Goal: Information Seeking & Learning: Compare options

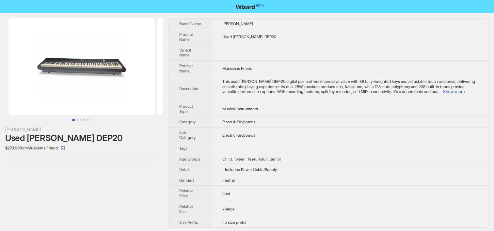
click at [262, 105] on td "Musical Instruments" at bounding box center [350, 109] width 276 height 16
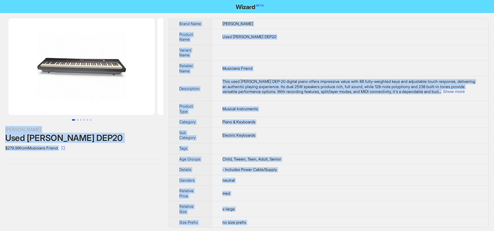
copy div "Donner Used Donner DEP20 $279.99 from Musicians Friend Brand Name Donner Produc…"
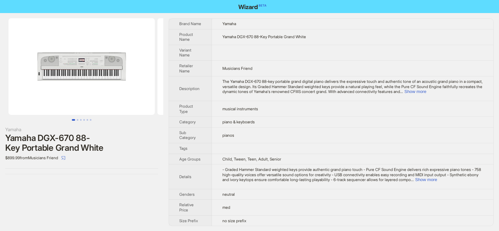
click at [251, 152] on td at bounding box center [352, 148] width 281 height 11
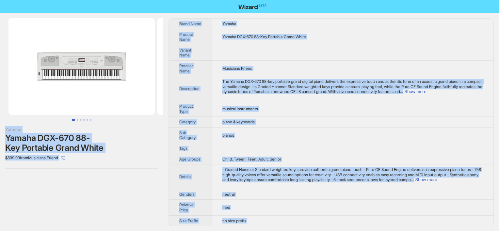
copy div "Yamaha Yamaha DGX-670 88-Key Portable Grand White $899.99 from Musicians Friend…"
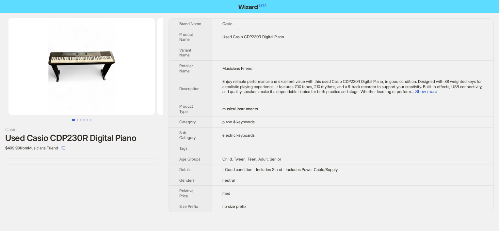
click at [282, 81] on span "Enjoy reliable performance and excellent value with this used Casio CDP230R Dig…" at bounding box center [352, 86] width 260 height 15
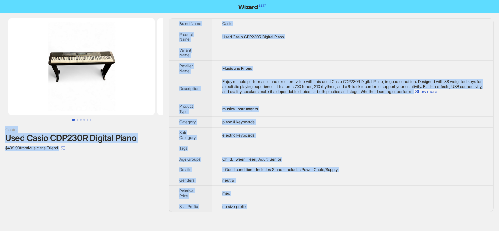
copy div "Casio Used Casio CDP230R Digital Piano $499.99 from Musicians Friend Brand Name…"
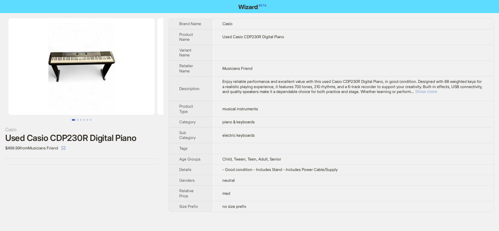
click at [437, 90] on button "Show more" at bounding box center [426, 91] width 22 height 5
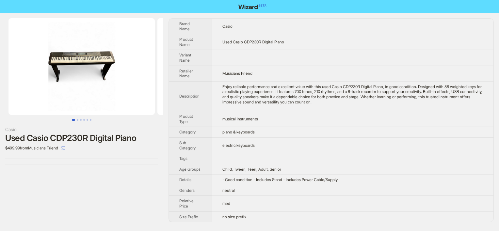
click at [271, 4] on nav at bounding box center [249, 6] width 499 height 13
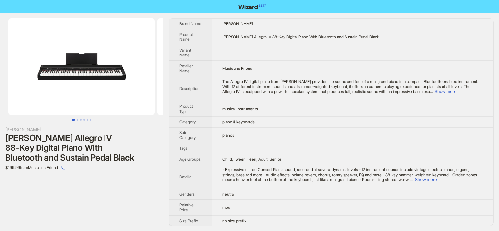
click at [207, 74] on th "Retailer Name" at bounding box center [190, 68] width 43 height 16
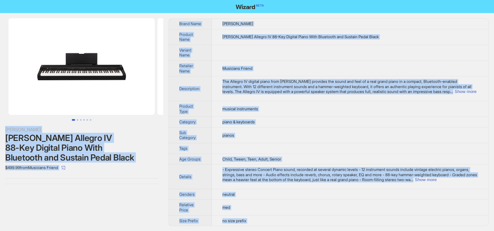
copy div "Williams Williams Allegro IV 88-Key Digital Piano With Bluetooth and Sustain Pe…"
click at [203, 72] on th "Retailer Name" at bounding box center [190, 68] width 43 height 16
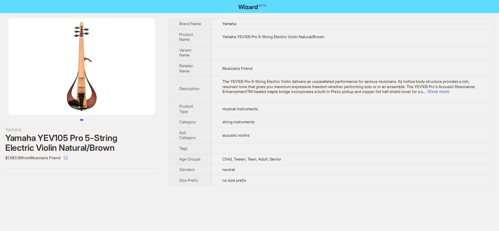
click at [251, 82] on span "The YEV105 Pro 5-String Electric Violin delivers an unparalleled performance fo…" at bounding box center [348, 86] width 252 height 15
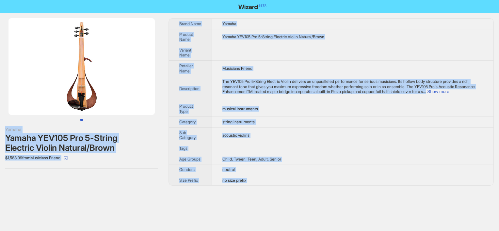
copy div "Yamaha Yamaha YEV105 Pro 5-String Electric Violin Natural/Brown $1,583.99 from …"
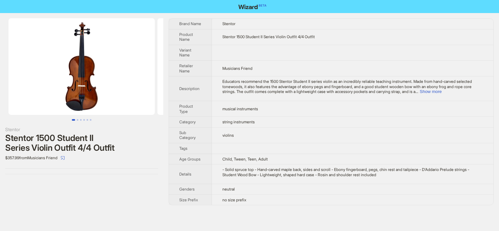
click at [223, 109] on span "musical instruments" at bounding box center [240, 108] width 36 height 5
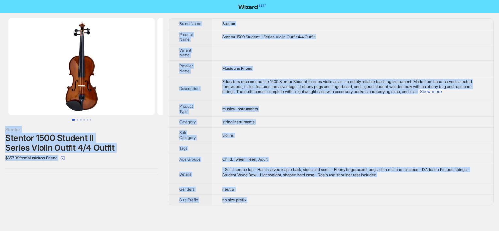
copy div "Stentor Stentor 1500 Student II Series Violin Outfit 4/4 Outfit $357.99 from Mu…"
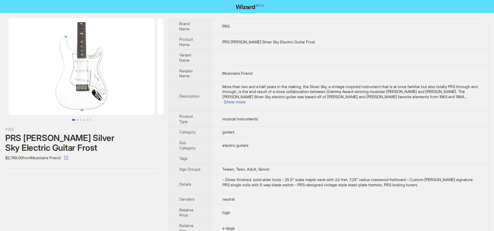
click at [285, 153] on td at bounding box center [349, 158] width 277 height 11
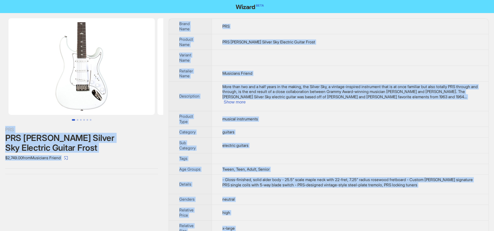
copy div "PRS PRS John Mayer Silver Sky Electric Guitar Frost $2,749.00 from Musicians Fr…"
click at [212, 28] on td "PRS" at bounding box center [349, 27] width 277 height 16
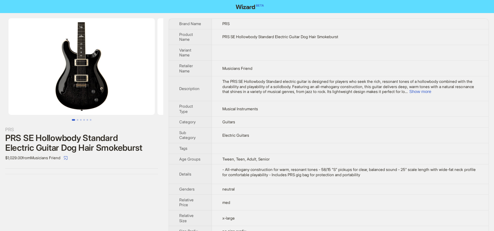
click at [232, 144] on td at bounding box center [350, 148] width 276 height 11
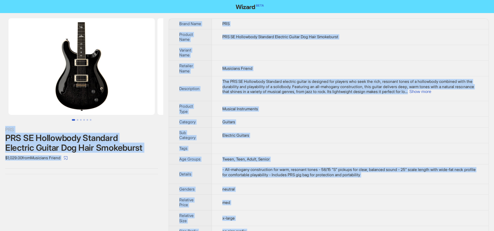
copy div "PRS PRS SE Hollowbody Standard Electric Guitar Dog Hair Smokeburst $1,029.00 fr…"
click at [245, 87] on span "The PRS SE Hollowbody Standard electric guitar is designed for players who seek…" at bounding box center [347, 86] width 251 height 15
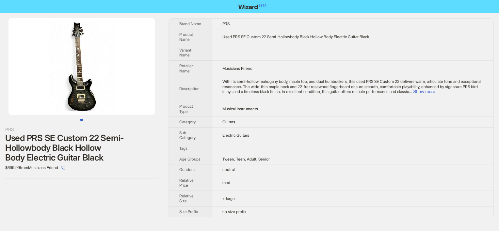
click at [254, 103] on td "Musical Instruments" at bounding box center [352, 109] width 281 height 16
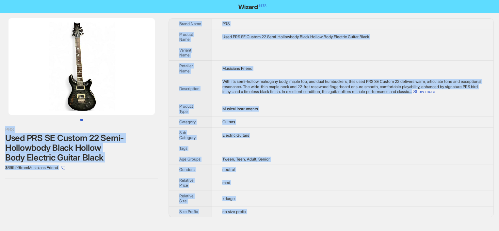
copy div "PRS Used PRS SE Custom 22 Semi-Hollowbody Black Hollow Body Electric Guitar Bla…"
click at [269, 85] on span "With its semi-hollow mahogany body, maple top, and dual humbuckers, this used P…" at bounding box center [351, 86] width 259 height 15
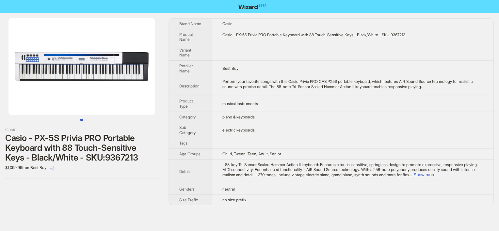
click at [273, 73] on td "Best Buy" at bounding box center [352, 68] width 281 height 16
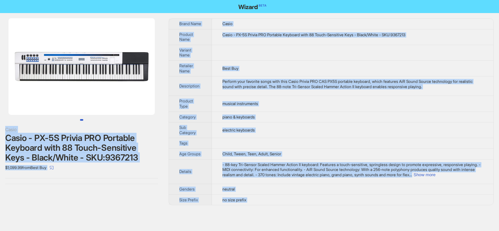
copy div "Casio Casio - PX-5S Privia PRO Portable Keyboard with 88 Touch-Sensitive Keys -…"
click at [247, 41] on td "Casio - PX-5S Privia PRO Portable Keyboard with 88 Touch-Sensitive Keys - Black…" at bounding box center [352, 37] width 281 height 16
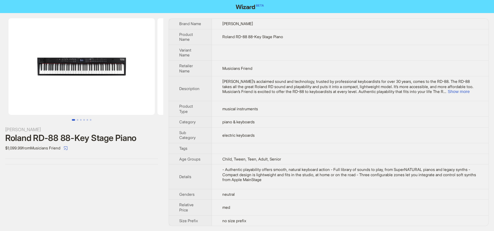
click at [266, 125] on td "piano & keyboards" at bounding box center [350, 122] width 276 height 11
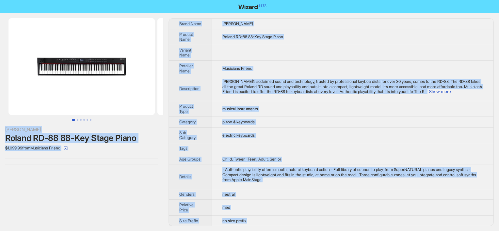
copy div "Roland Roland RD-88 88-Key Stage Piano $1,099.99 from Musicians Friend Brand Na…"
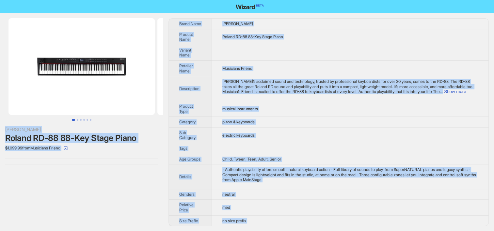
click at [189, 90] on th "Description" at bounding box center [190, 88] width 43 height 25
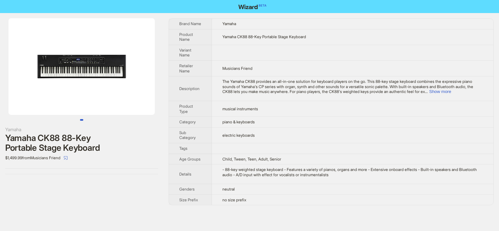
click at [250, 102] on td "musical instruments" at bounding box center [352, 109] width 281 height 16
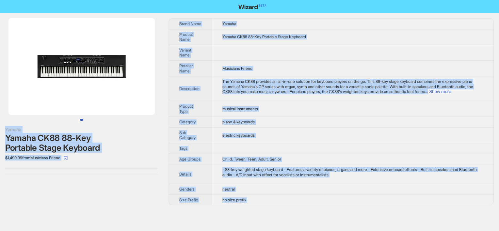
copy div "Yamaha Yamaha CK88 88-Key Portable Stage Keyboard $1,499.99 from Musicians Frie…"
click at [247, 70] on span "Musicians Friend" at bounding box center [237, 68] width 30 height 5
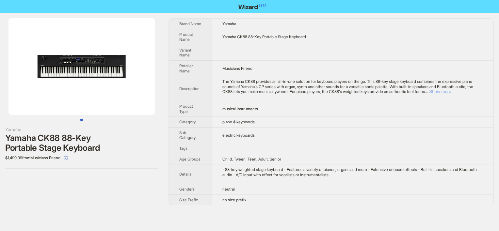
click at [451, 92] on button "Show more" at bounding box center [440, 91] width 22 height 5
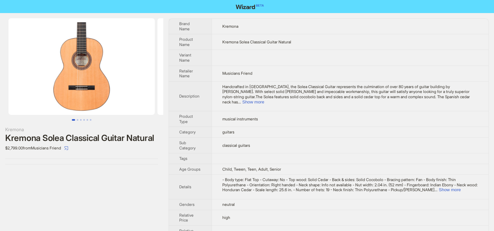
click at [458, 87] on span "Handcrafted in [GEOGRAPHIC_DATA], the Solea Classical Guitar represents the cul…" at bounding box center [345, 94] width 247 height 20
click at [264, 100] on button "Show more" at bounding box center [253, 102] width 22 height 5
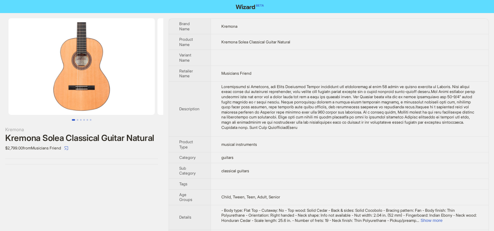
click at [259, 93] on div at bounding box center [349, 107] width 256 height 46
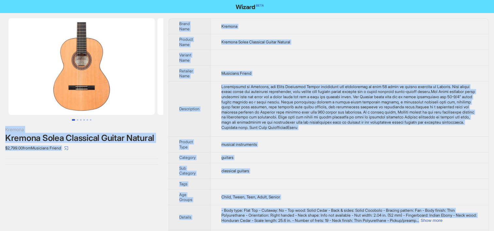
copy div "Kremona Kremona Solea Classical Guitar Natural $2,799.00 from Musicians Friend …"
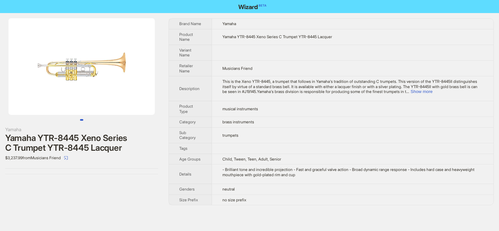
click at [288, 126] on td "brass instruments" at bounding box center [352, 122] width 281 height 11
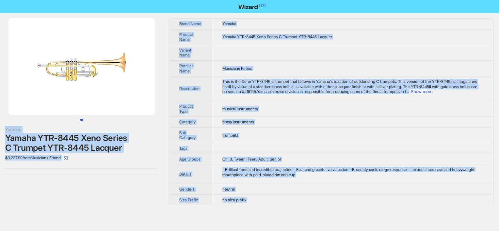
copy div "Yamaha Yamaha YTR-8445 Xeno Series C Trumpet YTR-8445 Lacquer $3,237.99 from Mu…"
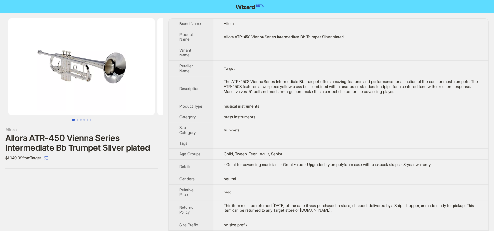
drag, startPoint x: 272, startPoint y: 146, endPoint x: 277, endPoint y: 145, distance: 4.9
click at [272, 145] on td at bounding box center [350, 143] width 275 height 11
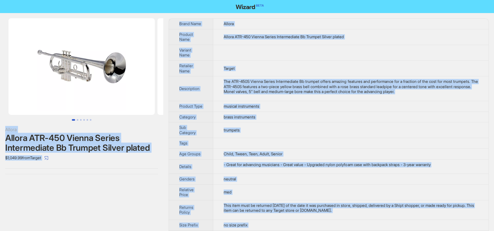
copy div "Allora Allora ATR-450 Vienna Series Intermediate Bb Trumpet Silver plated $1,04…"
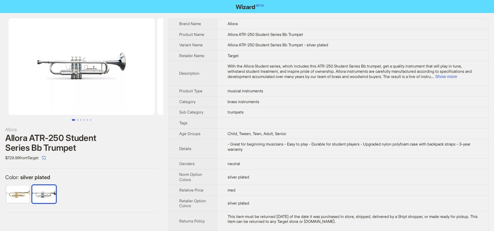
click at [260, 123] on td at bounding box center [352, 122] width 271 height 11
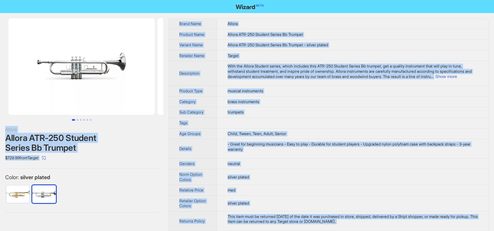
copy div "Allora Allora ATR-250 Student Series Bb Trumpet $729.99 from Target Color : sil…"
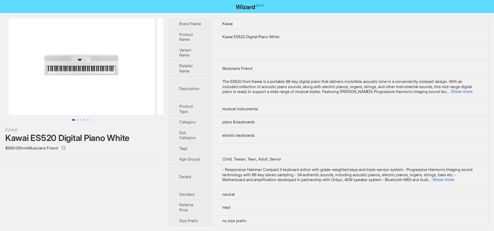
click at [239, 137] on td "electric keyboards" at bounding box center [350, 135] width 276 height 16
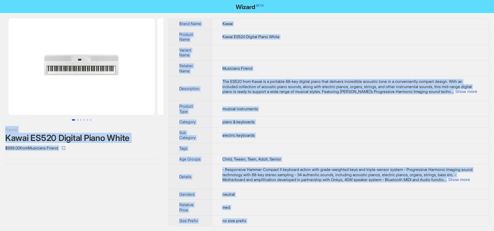
copy div "Lorem Ipsum DO138 Sitamet Conse Adipi $662.08 elit Seddoeius Tempor Incid Utla …"
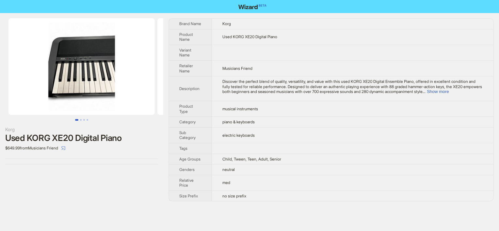
click at [289, 86] on span "Discover the perfect blend of quality, versatility, and value with this used KO…" at bounding box center [351, 86] width 259 height 15
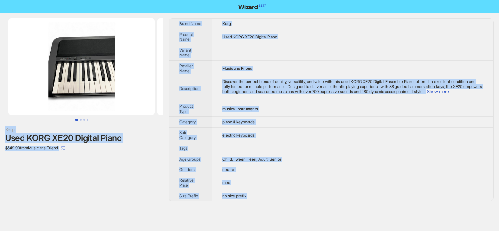
copy div "Korg Used KORG XE20 Digital Piano $649.99 from Musicians Friend Brand Name Korg…"
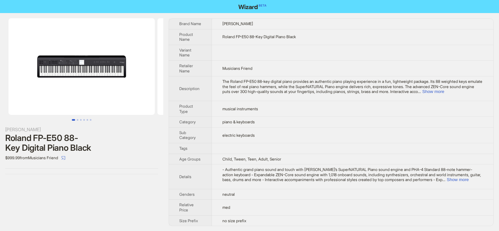
click at [224, 113] on td "musical instruments" at bounding box center [352, 109] width 281 height 16
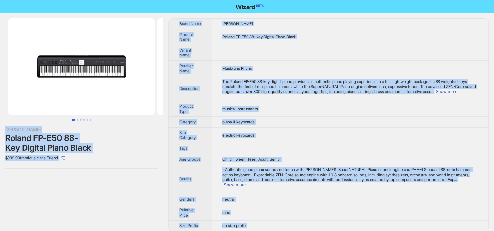
copy div "Roland Roland FP-E50 88-Key Digital Piano Black $999.99 from Musicians Friend B…"
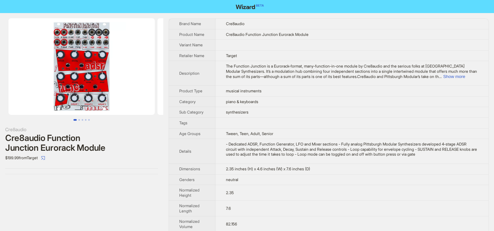
click at [265, 71] on span "The Function Junction is a Eurorack-format, many-function-in-one module by Cre8…" at bounding box center [351, 71] width 251 height 15
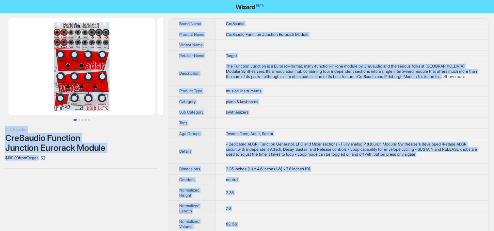
copy div "Cre8audio Cre8audio Function Junction Eurorack Module $199.99 from Target Brand…"
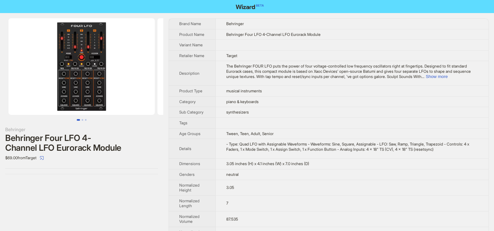
click at [224, 97] on td "musical instruments" at bounding box center [351, 91] width 273 height 11
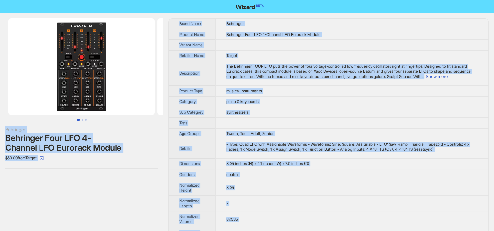
copy div "Behringer Behringer Four LFO 4-Channel LFO Eurorack Module $69.00 from Target B…"
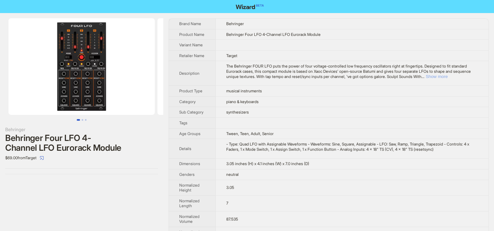
click at [425, 79] on button "Show more" at bounding box center [436, 76] width 22 height 5
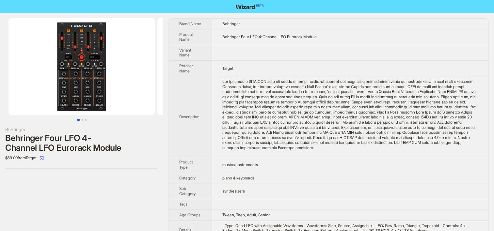
click at [261, 157] on td at bounding box center [350, 116] width 276 height 81
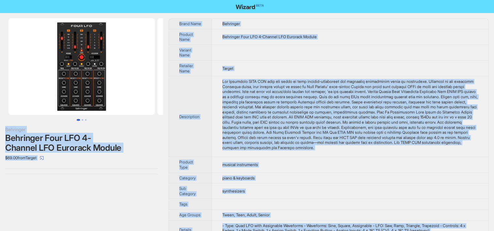
copy div "Behringer Behringer Four LFO 4-Channel LFO Eurorack Module $69.00 from Target B…"
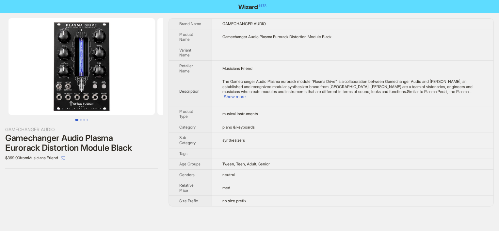
click at [300, 85] on span "The Gamechanger Audio Plasma eurorack module “Plasma Drive” is a collaboration …" at bounding box center [347, 86] width 250 height 15
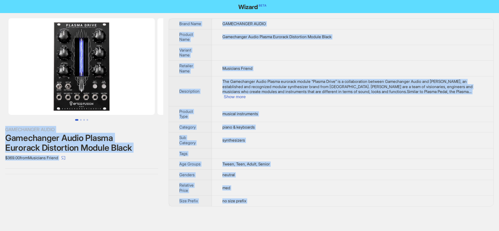
copy div "GAMECHANGER AUDIO Gamechanger Audio Plasma Eurorack Distortion Module Black $36…"
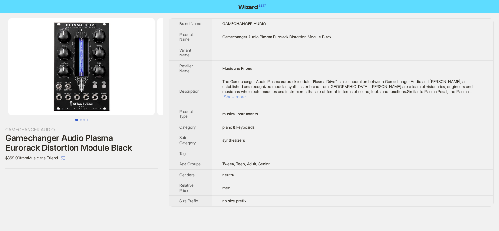
click at [245, 94] on button "Show more" at bounding box center [235, 96] width 22 height 5
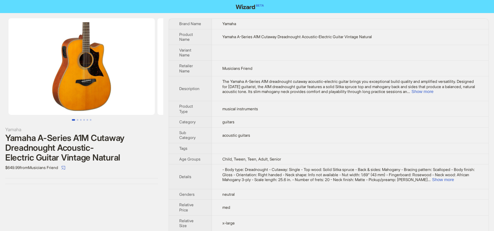
click at [256, 84] on span "The Yamaha A-Series A1M dreadnought cutaway acoustic-electric guitar brings you…" at bounding box center [348, 86] width 253 height 15
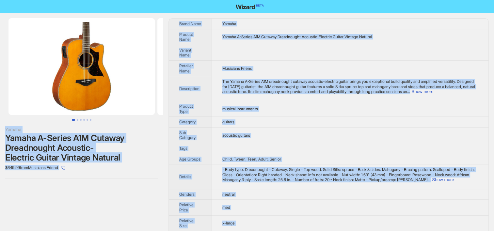
copy div "Yamaha Yamaha A-Series A1M Cutaway Dreadnought Acoustic-Electric Guitar Vintage…"
click at [282, 120] on td "guitars" at bounding box center [350, 122] width 276 height 11
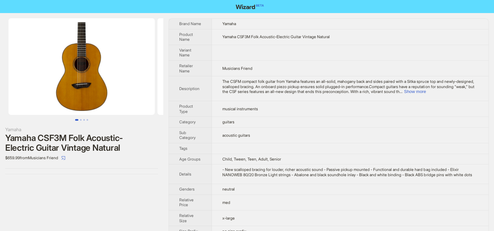
click at [223, 114] on td "musical instruments" at bounding box center [350, 109] width 276 height 16
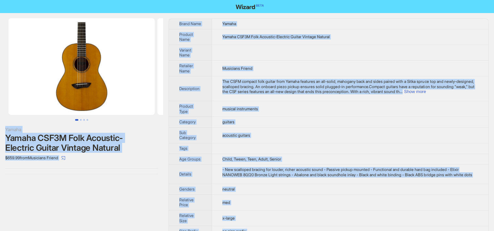
copy div "Yamaha Yamaha CSF3M Folk Acoustic-Electric Guitar Vintage Natural $659.99 from …"
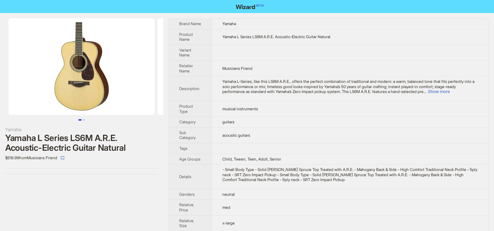
click at [242, 136] on span "acoustic guitars" at bounding box center [236, 135] width 28 height 5
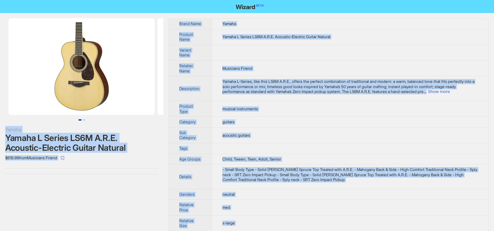
copy div "Yamaha Yamaha L Series LS6M A.R.E. Acoustic-Electric Guitar Natural $619.99 fro…"
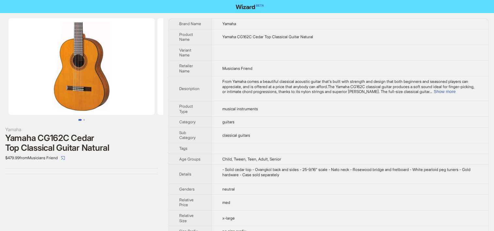
click at [262, 104] on td "musical instruments" at bounding box center [350, 109] width 276 height 16
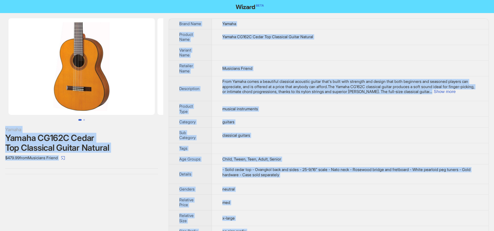
copy div "Yamaha Yamaha CG162C Cedar Top Classical Guitar Natural $479.99 from Musicians …"
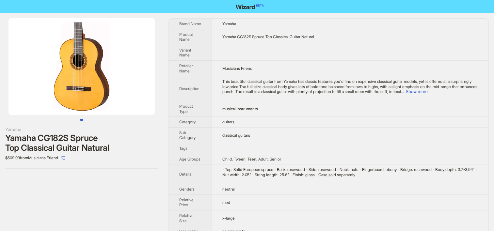
click at [247, 86] on span "This beautiful classical guitar from Yamaha has classic features you'd find on …" at bounding box center [349, 86] width 254 height 15
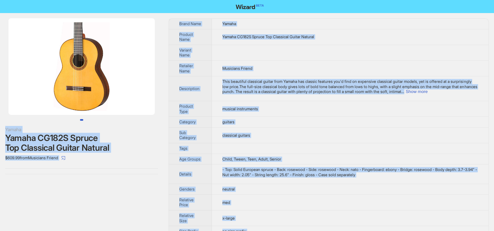
click at [227, 67] on span "Musicians Friend" at bounding box center [237, 68] width 30 height 5
click at [279, 120] on td "guitars" at bounding box center [350, 122] width 276 height 11
click at [303, 158] on td "Child, Tween, Teen, Adult, Senior" at bounding box center [350, 159] width 276 height 11
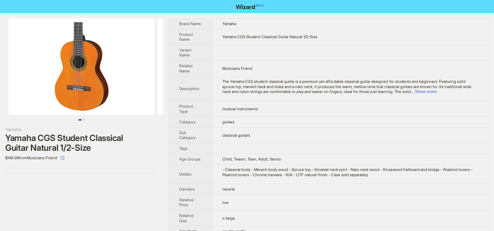
click at [222, 154] on td "Child, Tween, Teen, Adult, Senior" at bounding box center [350, 159] width 276 height 11
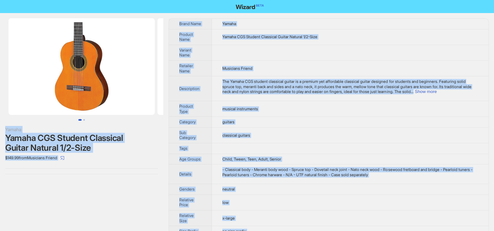
click at [298, 181] on td "- Classical body - Meranti body wood - Spruce top - Dovetail neck joint - Nato …" at bounding box center [350, 174] width 276 height 20
click at [270, 40] on td "Yamaha CGS Student Classical Guitar Natural 1/2-Size" at bounding box center [350, 37] width 276 height 16
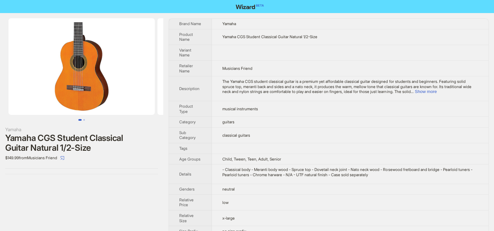
click at [445, 93] on span "The Yamaha CGS student classical guitar is a premium yet affordable classical g…" at bounding box center [346, 86] width 249 height 15
click at [436, 92] on button "Show more" at bounding box center [425, 91] width 22 height 5
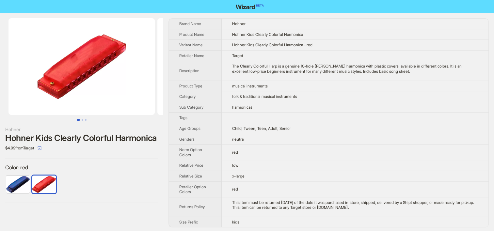
click at [293, 68] on div "The Clearly Colorful Harp is a genuine 10-hole [PERSON_NAME] harmonica with pla…" at bounding box center [355, 69] width 246 height 10
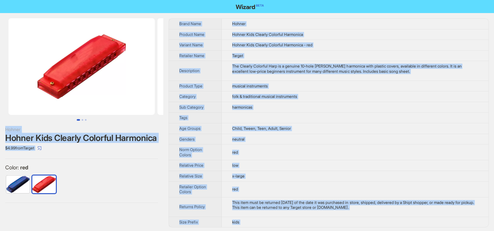
copy div "Hohner Hohner Kids Clearly Colorful Harmonica $4.99 from Target Color : red Bra…"
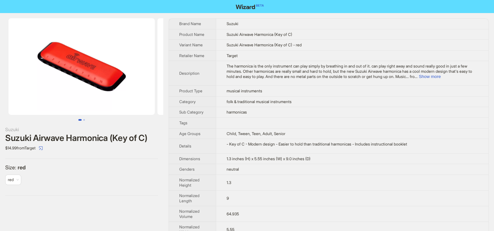
click at [258, 162] on td "1.3 inches (H) x 5.55 inches (W) x 9.0 inches (D)" at bounding box center [352, 158] width 272 height 11
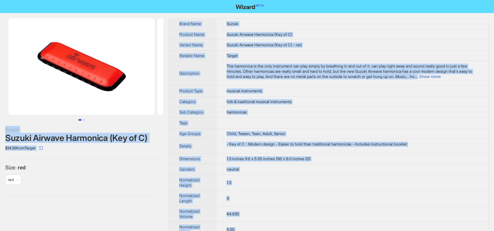
copy div "Suzuki Suzuki Airwave Harmonica (Key of C) $14.99 from Target Size : red red Br…"
click at [292, 161] on td "1.3 inches (H) x 5.55 inches (W) x 9.0 inches (D)" at bounding box center [352, 158] width 272 height 11
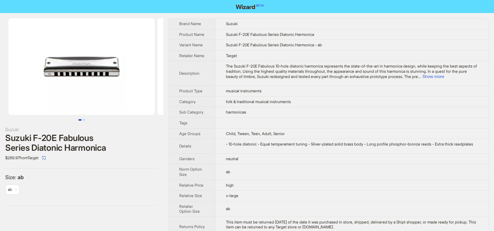
scroll to position [3, 0]
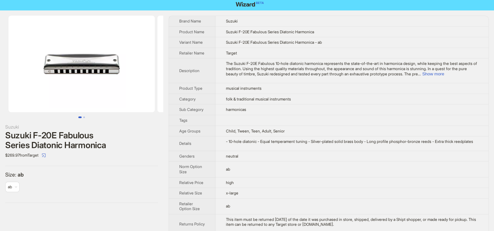
click at [255, 144] on div "- 10-hole diatonic - Equal temperament tuning - Silver-plated solid brass body …" at bounding box center [352, 141] width 252 height 5
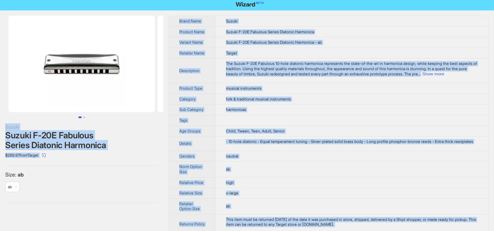
copy div "[PERSON_NAME] F-20E Fabulous Series Diatonic Harmonica $269.97 from Target Size…"
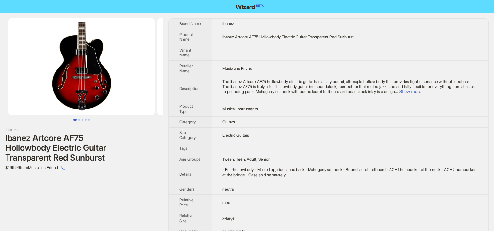
click at [285, 100] on td "The Ibanez Artcore AF75 hollowbody electric guitar has a fully bound, all-maple…" at bounding box center [350, 88] width 276 height 25
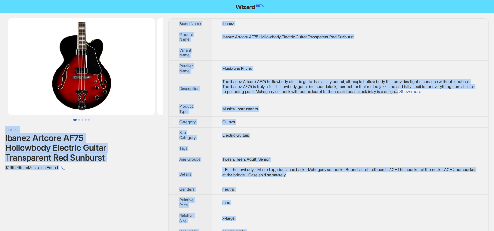
copy div "Ibanez Ibanez Artcore AF75 Hollowbody Electric Guitar Transparent Red Sunburst …"
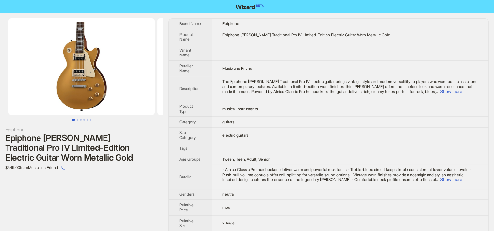
click at [252, 141] on td "electric guitars" at bounding box center [350, 135] width 276 height 16
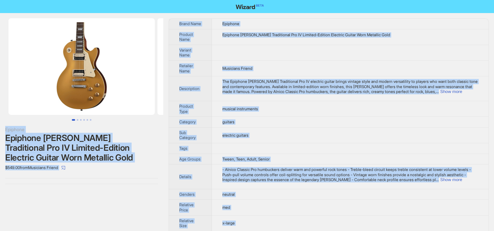
copy div "Epiphone Epiphone [PERSON_NAME] Traditional Pro IV Limited-Edition Electric Gui…"
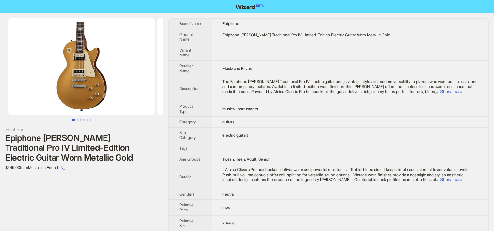
drag, startPoint x: 209, startPoint y: 7, endPoint x: 217, endPoint y: 0, distance: 10.2
click at [209, 7] on nav at bounding box center [247, 6] width 494 height 13
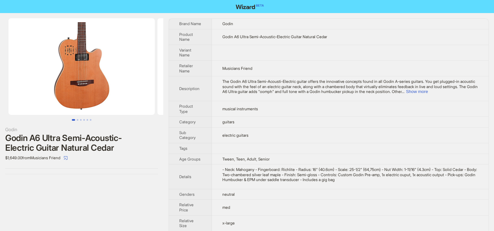
click at [278, 129] on td "electric guitars" at bounding box center [350, 135] width 276 height 16
click at [427, 91] on button "Show more" at bounding box center [417, 91] width 22 height 5
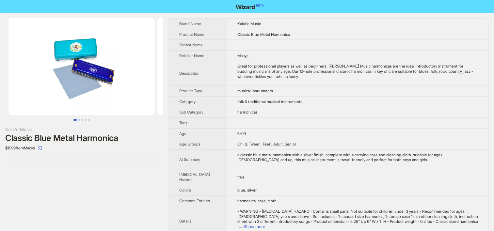
click at [281, 118] on td at bounding box center [357, 122] width 262 height 11
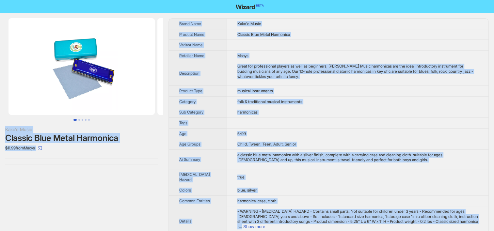
copy div "Kako'o Music Classic Blue Metal Harmonica $11.99 from Macys Brand Name Kako'o M…"
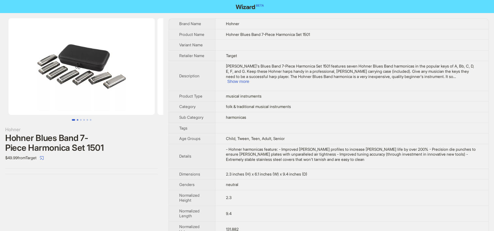
click at [77, 119] on button "Go to slide 2" at bounding box center [78, 120] width 2 height 2
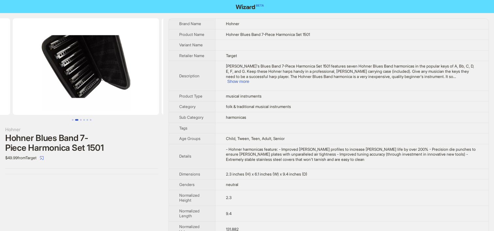
scroll to position [0, 149]
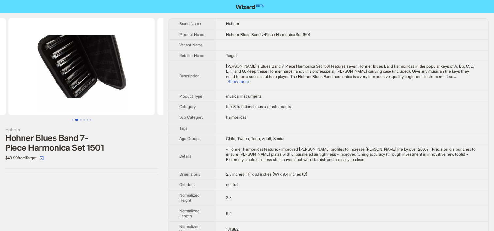
click at [246, 98] on span "musical instruments" at bounding box center [244, 96] width 36 height 5
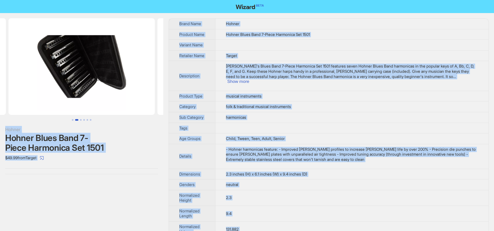
copy div "Hohner Hohner Blues Band 7-Piece Harmonica Set 1501 $49.99 from Target Brand Na…"
drag, startPoint x: 176, startPoint y: 12, endPoint x: 190, endPoint y: 2, distance: 17.8
click at [176, 12] on nav at bounding box center [247, 6] width 494 height 13
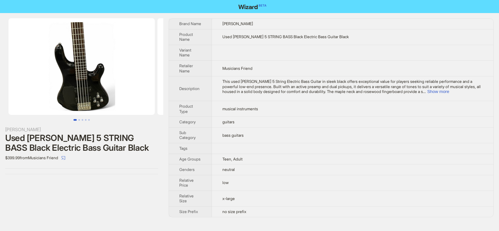
click at [255, 186] on td "low" at bounding box center [352, 183] width 281 height 16
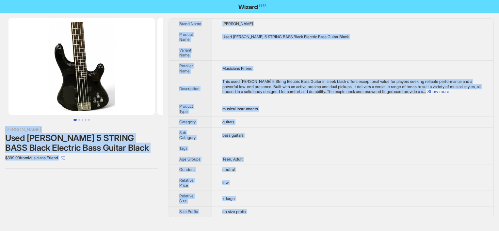
copy div "Hartke Used Hartke 5 STRING BASS Black Electric Bass Guitar Black $399.99 from …"
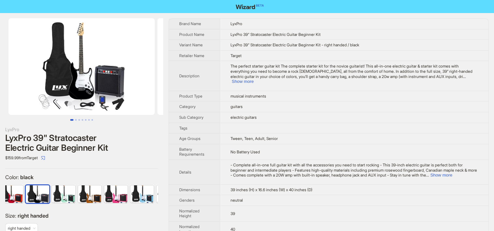
scroll to position [0, 69]
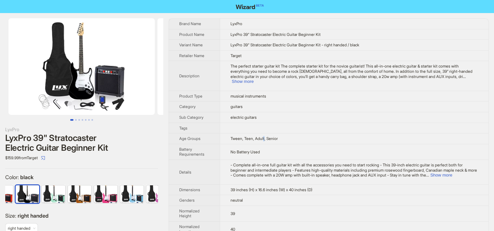
click at [265, 136] on td "Tween, Teen, Adult, Senior" at bounding box center [354, 138] width 269 height 11
click at [242, 112] on td "electric guitars" at bounding box center [354, 117] width 269 height 11
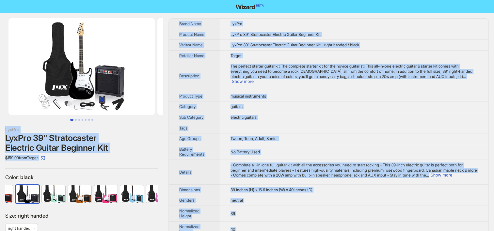
copy div "LyxPro LyxPro 39" Stratocaster Electric Guitar Beginner Kit $159.99 from Target…"
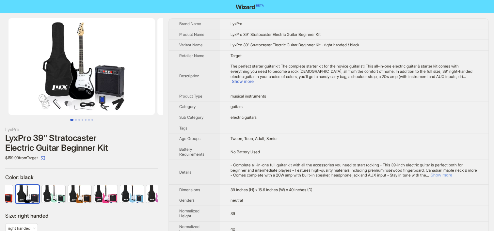
click at [452, 173] on button "Show more" at bounding box center [441, 175] width 22 height 5
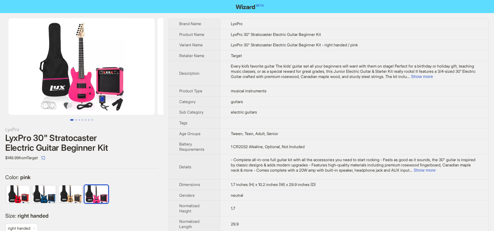
click at [241, 132] on span "Tween, Teen, Adult, Senior" at bounding box center [254, 133] width 47 height 5
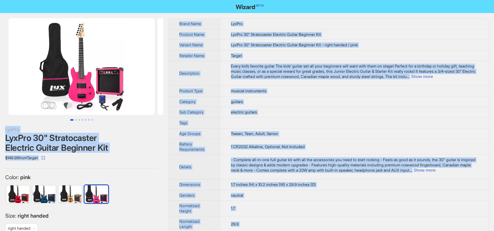
copy div "LyxPro LyxPro 30" Stratocaster Electric Guitar Beginner Kit $149.99 from Target…"
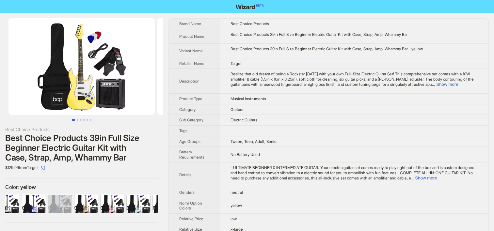
scroll to position [0, 213]
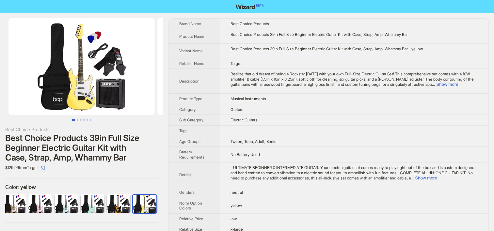
click at [296, 157] on td "No Battery Used" at bounding box center [354, 155] width 268 height 16
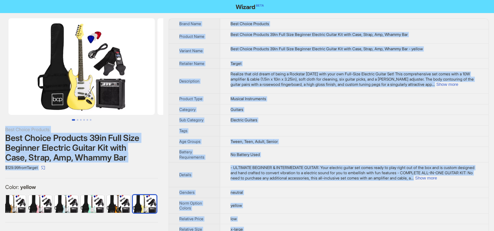
copy div "Best Choice Products Best Choice Products 39in Full Size Beginner Electric Guit…"
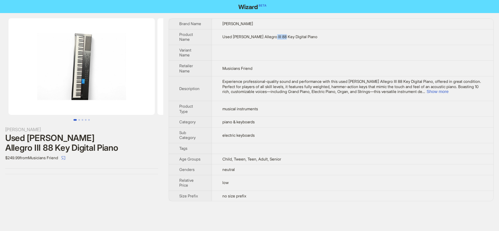
drag, startPoint x: 269, startPoint y: 37, endPoint x: 284, endPoint y: 38, distance: 14.7
click at [284, 38] on span "Used Williams Allegro III 88 Key Digital Piano" at bounding box center [269, 36] width 95 height 5
copy span "88 Key"
click at [448, 92] on button "Show more" at bounding box center [437, 91] width 22 height 5
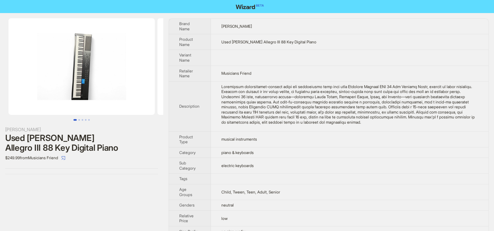
click at [262, 63] on td at bounding box center [349, 58] width 277 height 16
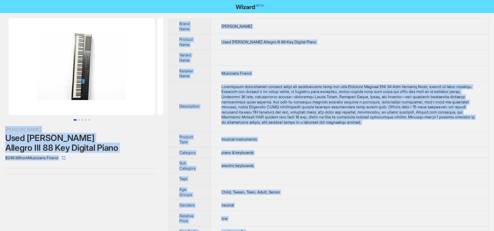
copy div "Williams Used Williams Allegro III 88 Key Digital Piano $249.99 from Musicians …"
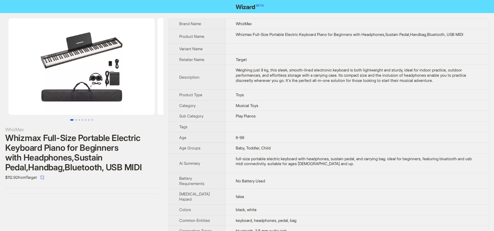
scroll to position [221, 0]
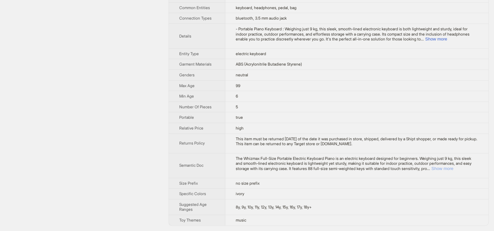
click at [453, 166] on button "Show more" at bounding box center [442, 168] width 22 height 5
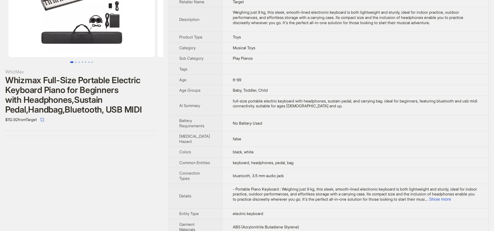
scroll to position [267, 0]
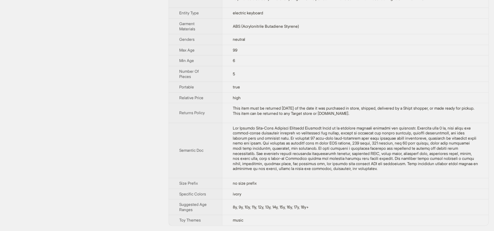
click at [199, 132] on th "Semantic Doc" at bounding box center [195, 150] width 53 height 55
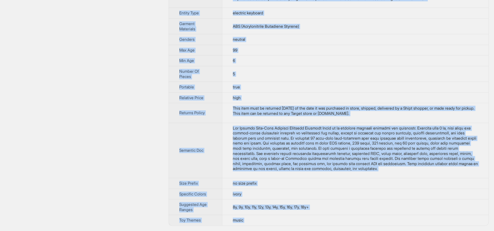
copy div "WhizMax Whizmax Full-Size Portable Electric Keyboard Piano for Beginners with H…"
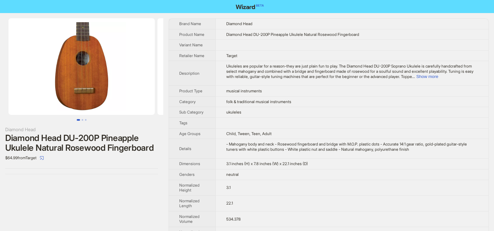
click at [286, 117] on td "ukuleles" at bounding box center [351, 112] width 273 height 11
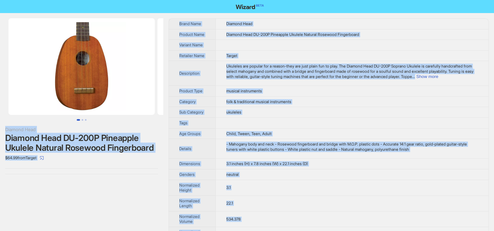
click at [254, 166] on span "3.1 inches (H) x 7.8 inches (W) x 22.1 inches (D)" at bounding box center [267, 163] width 82 height 5
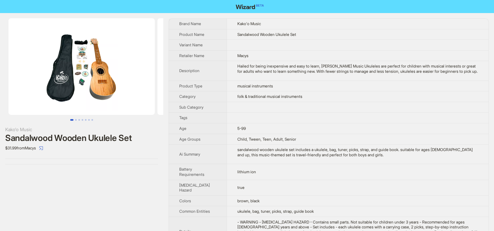
click at [245, 174] on span "lithium ion" at bounding box center [246, 171] width 19 height 5
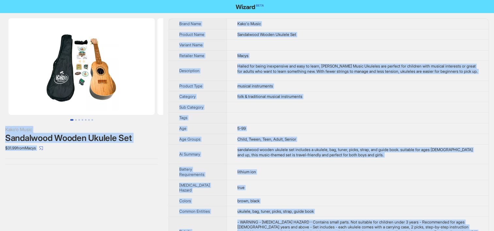
click at [274, 142] on span "Child, Tween, Teen, Adult, Senior" at bounding box center [266, 139] width 59 height 5
